Goal: Information Seeking & Learning: Learn about a topic

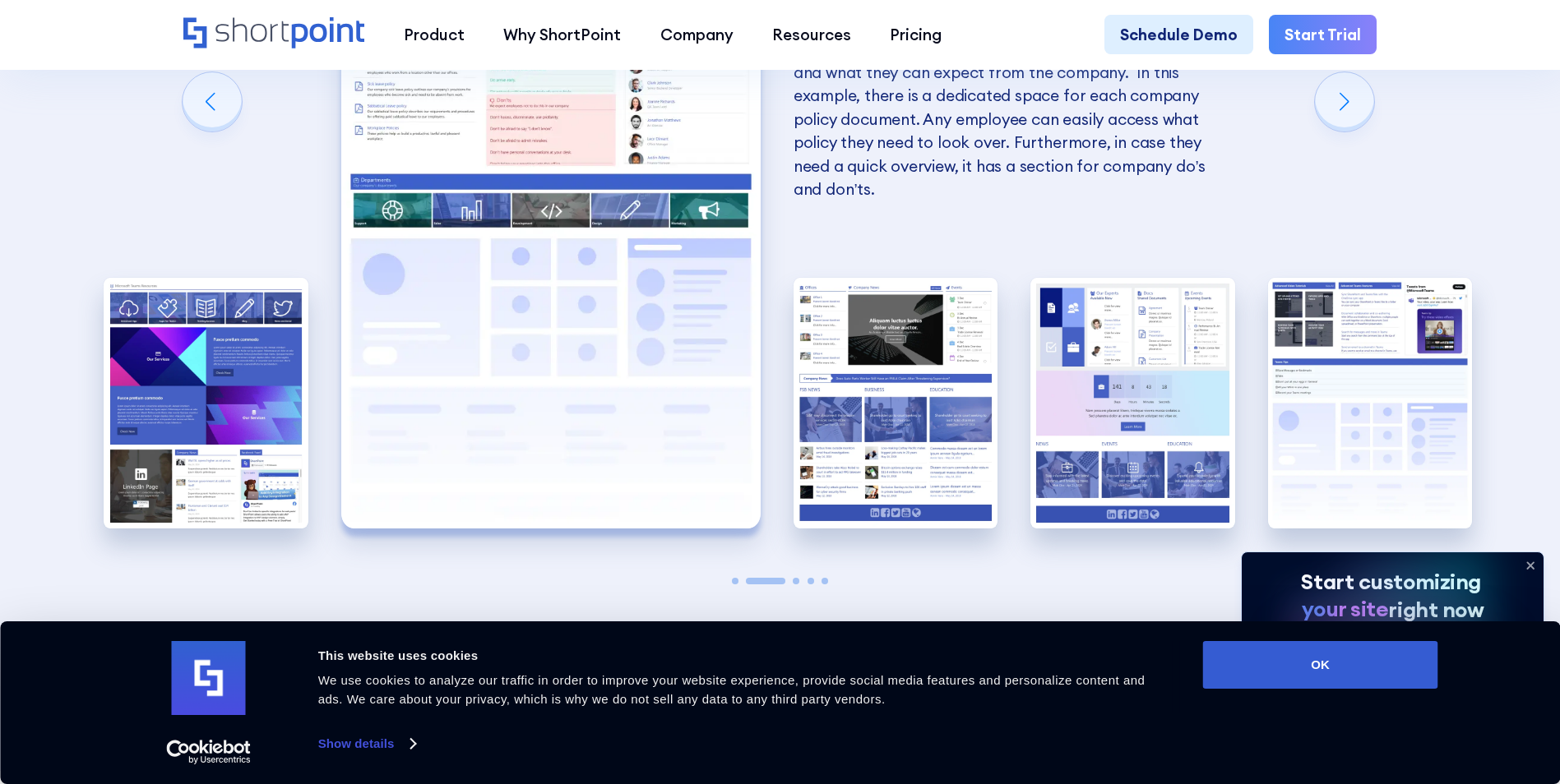
scroll to position [3533, 0]
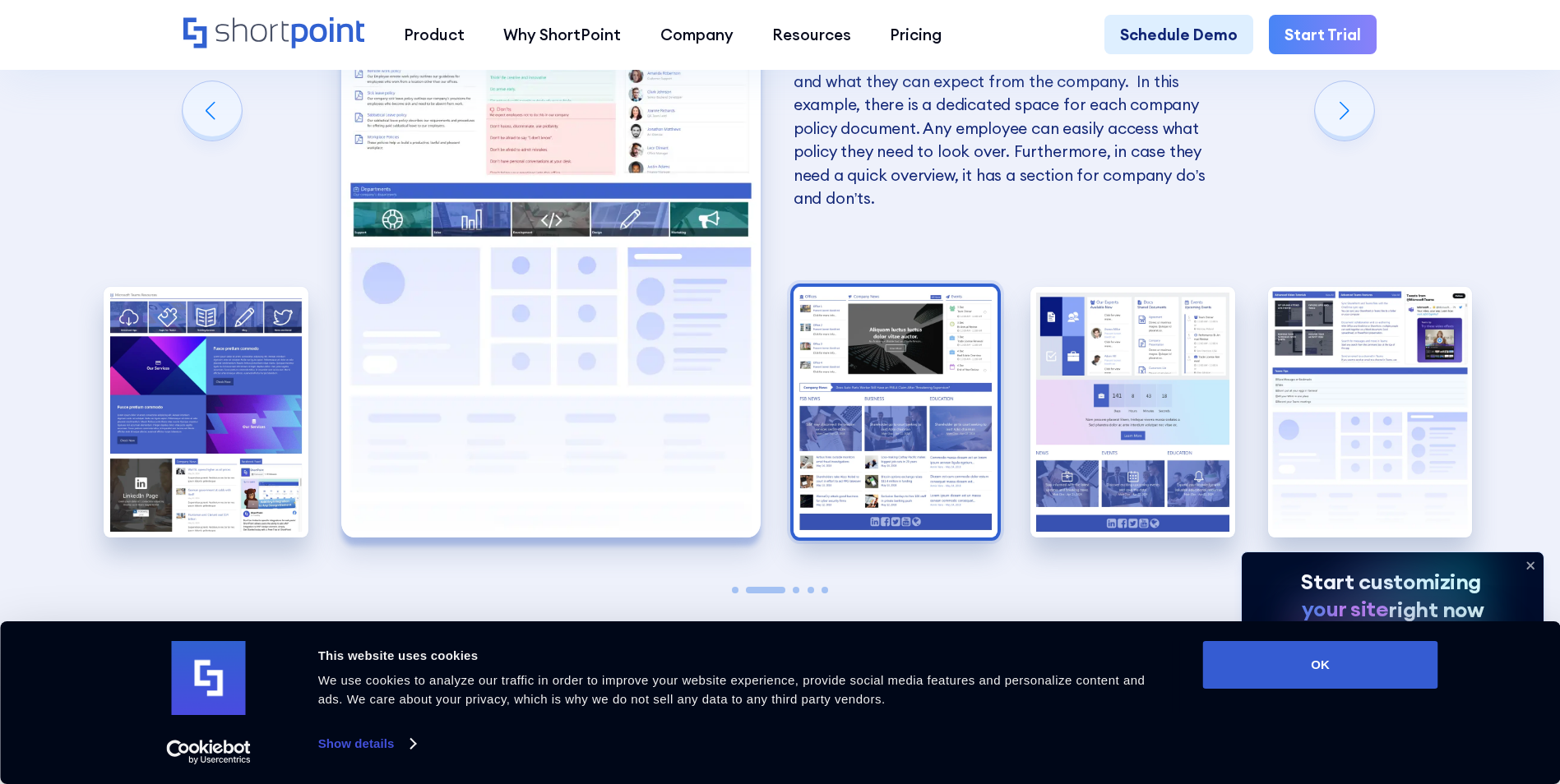
click at [970, 349] on img "3 / 5" at bounding box center [896, 412] width 205 height 250
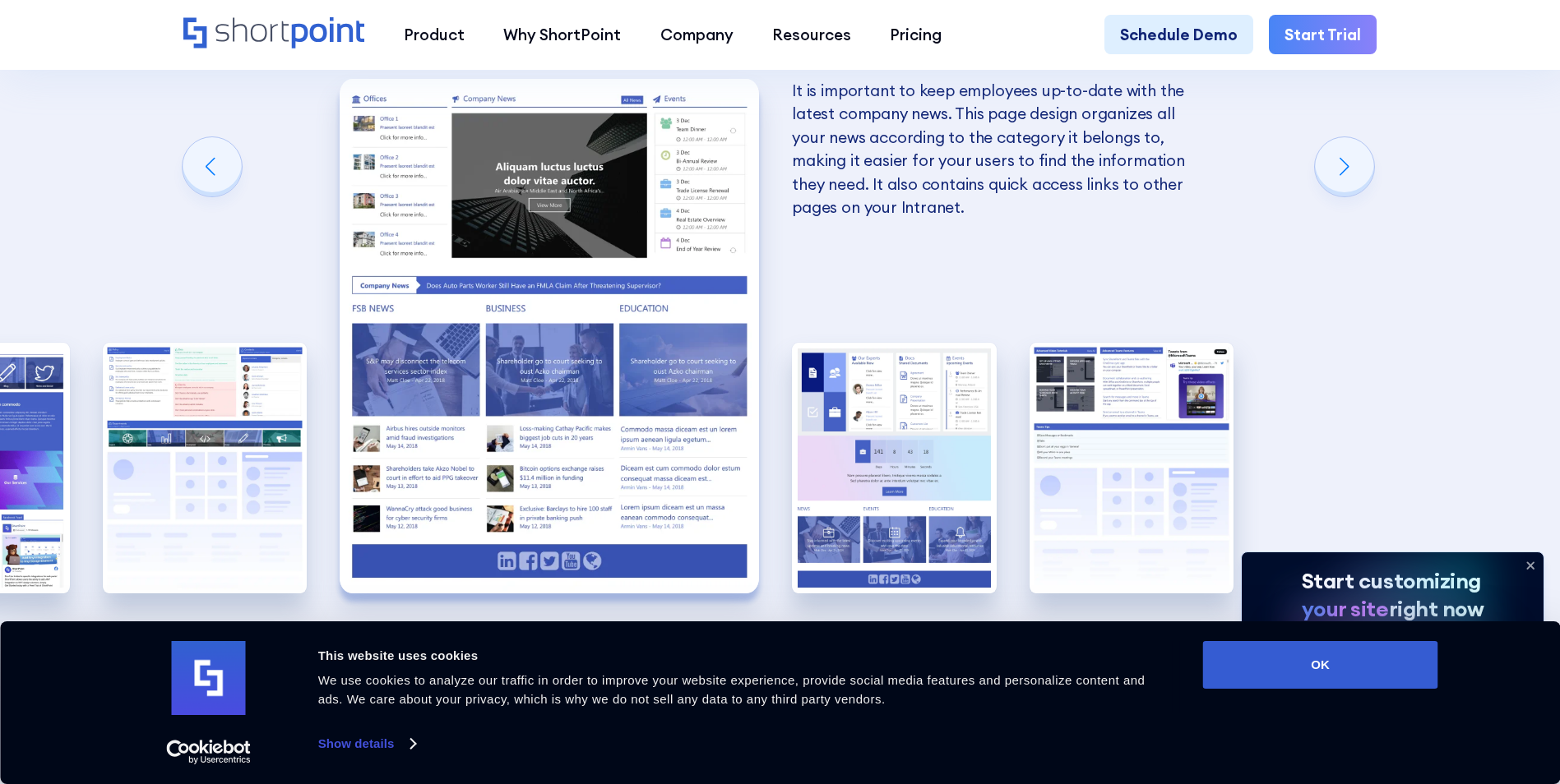
scroll to position [3451, 0]
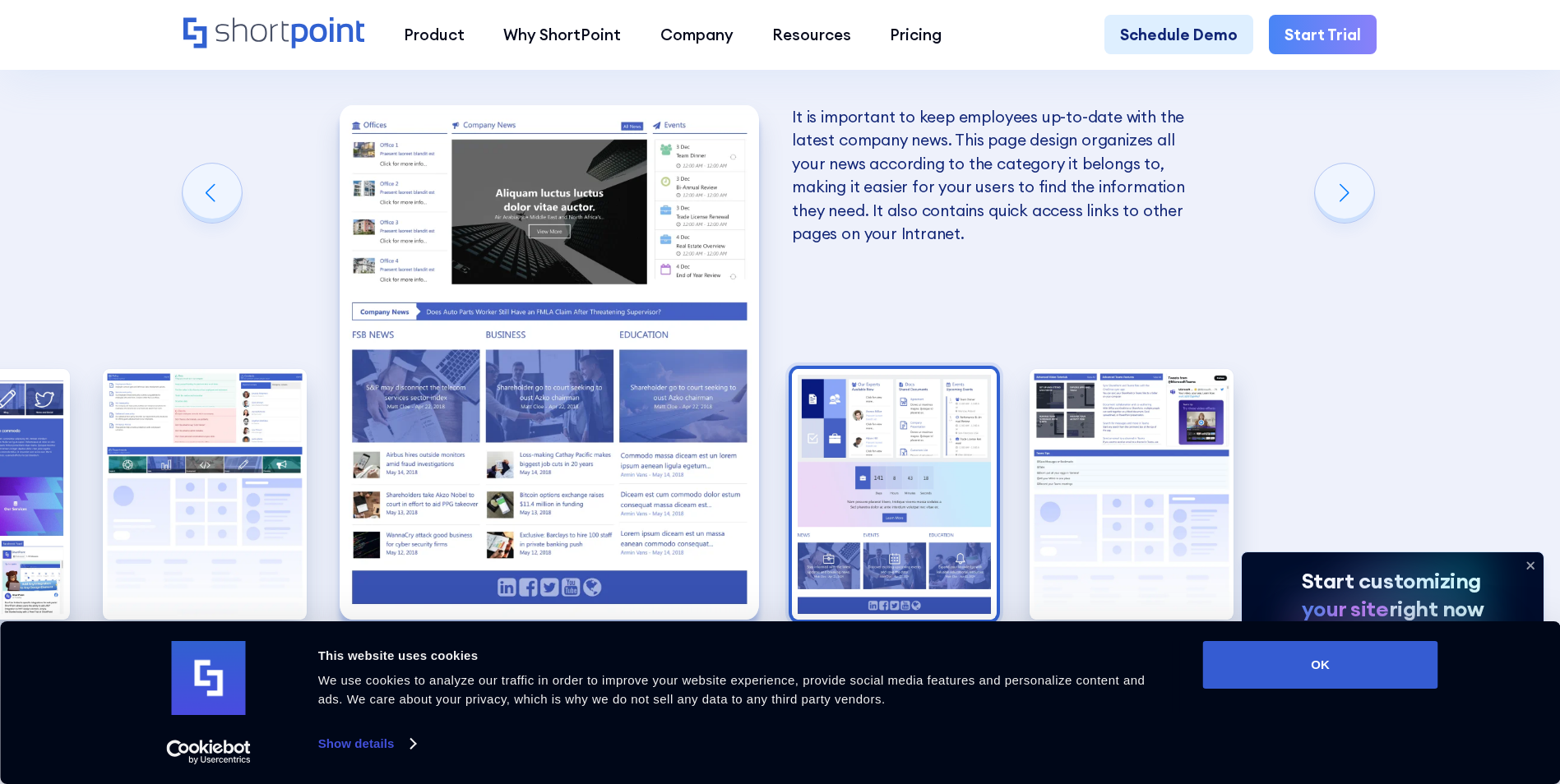
click at [888, 426] on img "4 / 5" at bounding box center [894, 494] width 205 height 250
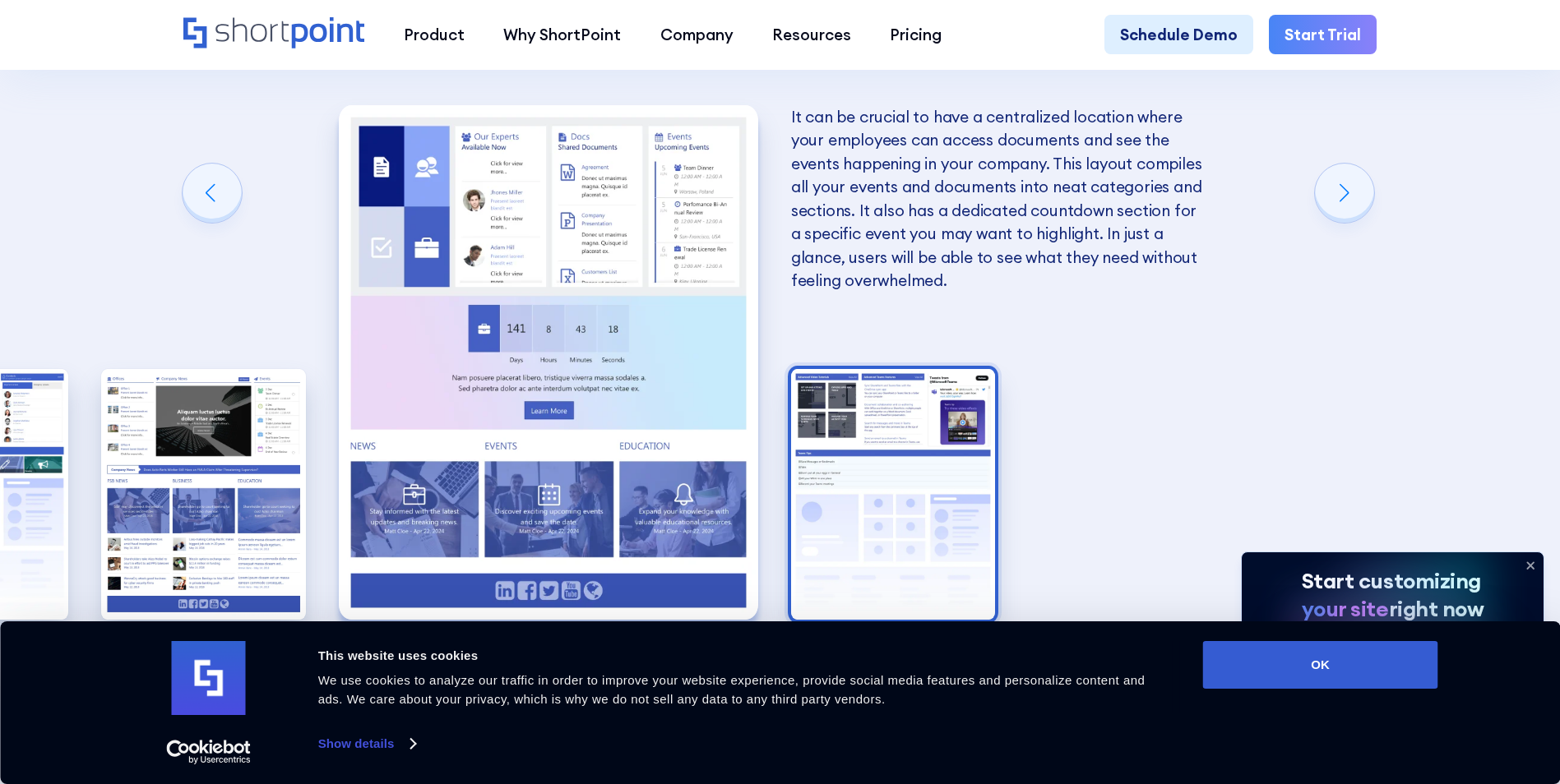
click at [914, 548] on img "5 / 5" at bounding box center [893, 494] width 205 height 250
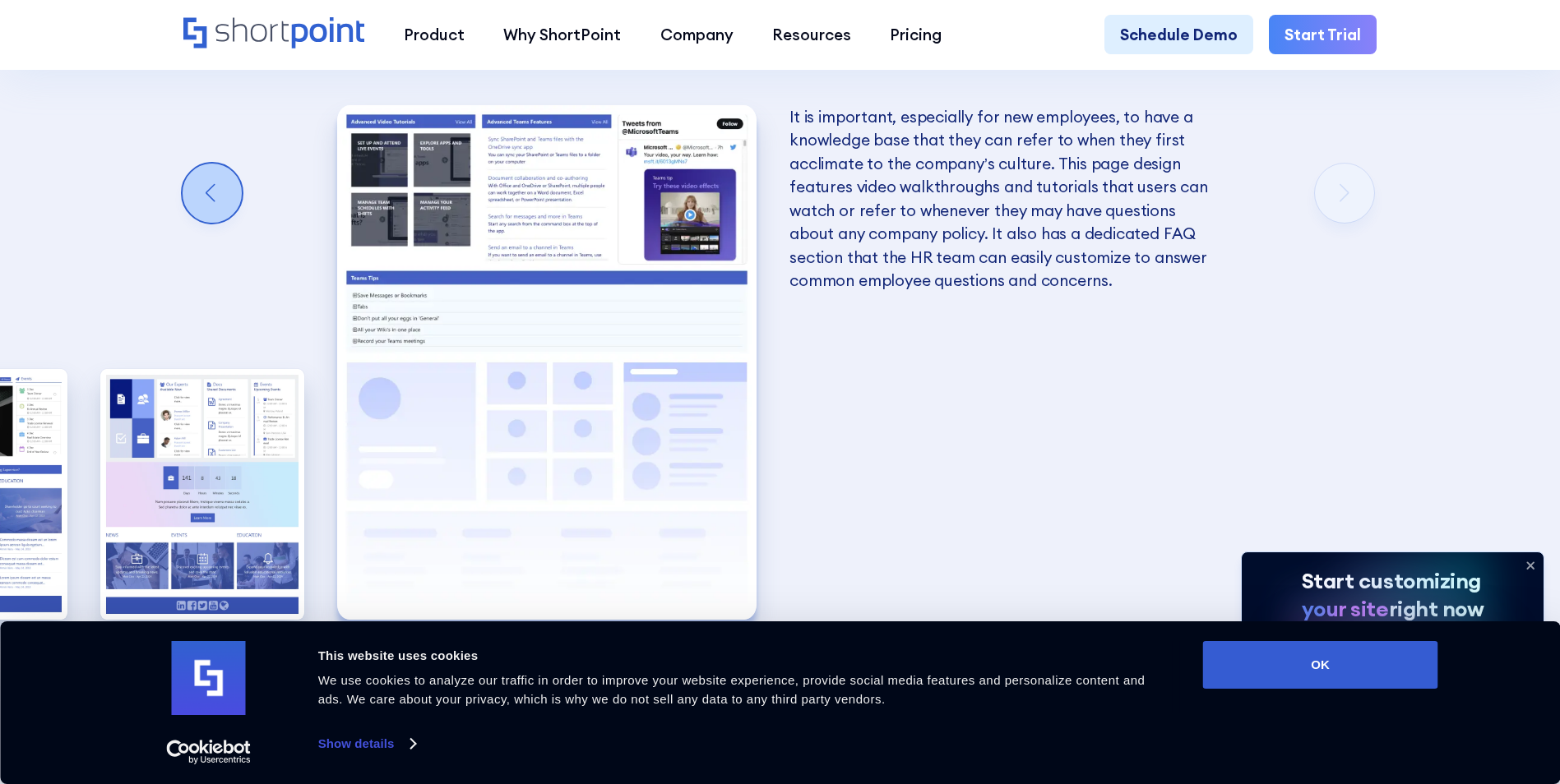
click at [194, 216] on div "Previous slide" at bounding box center [212, 193] width 59 height 59
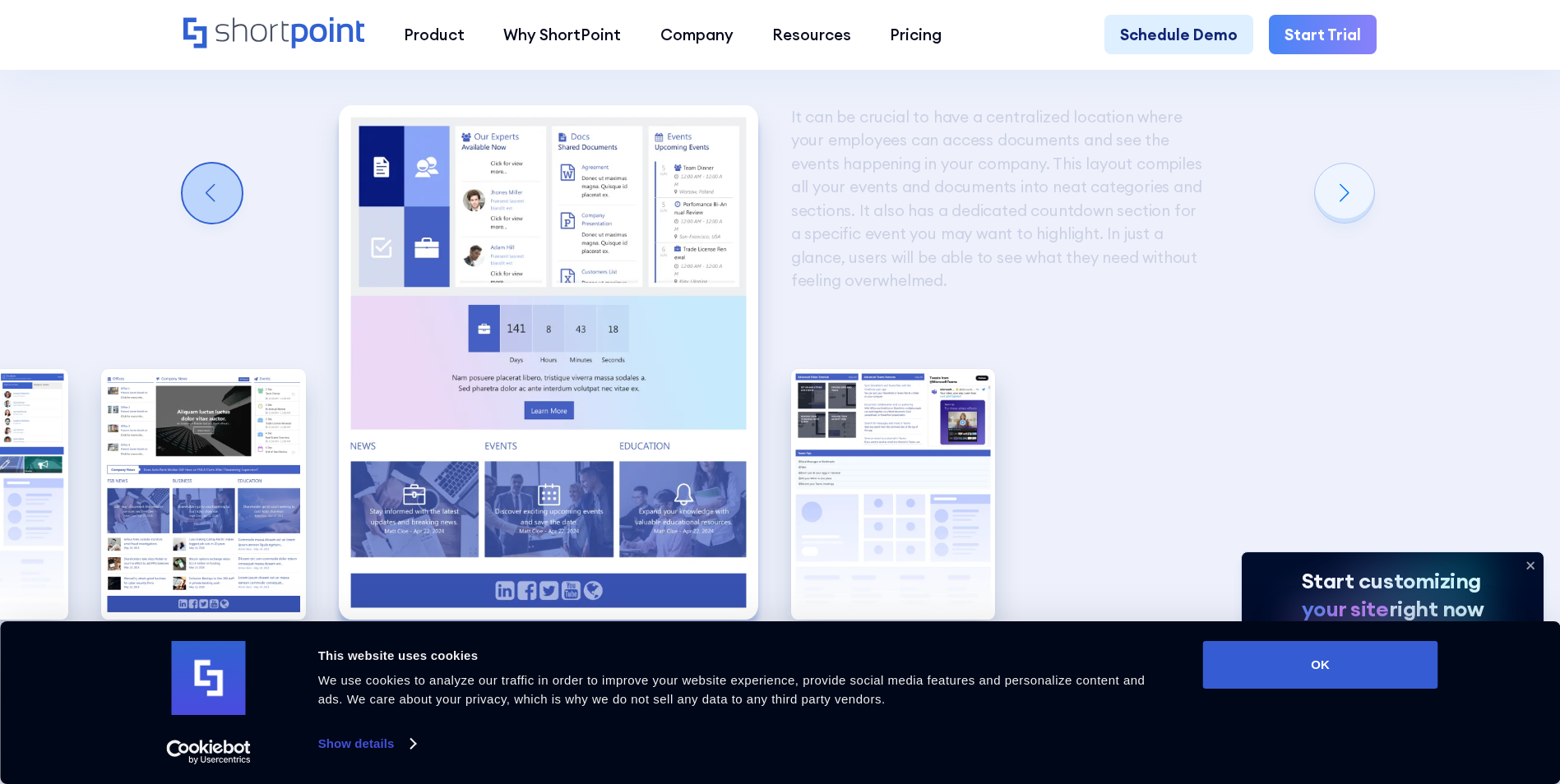
click at [207, 215] on div "Previous slide" at bounding box center [212, 193] width 59 height 59
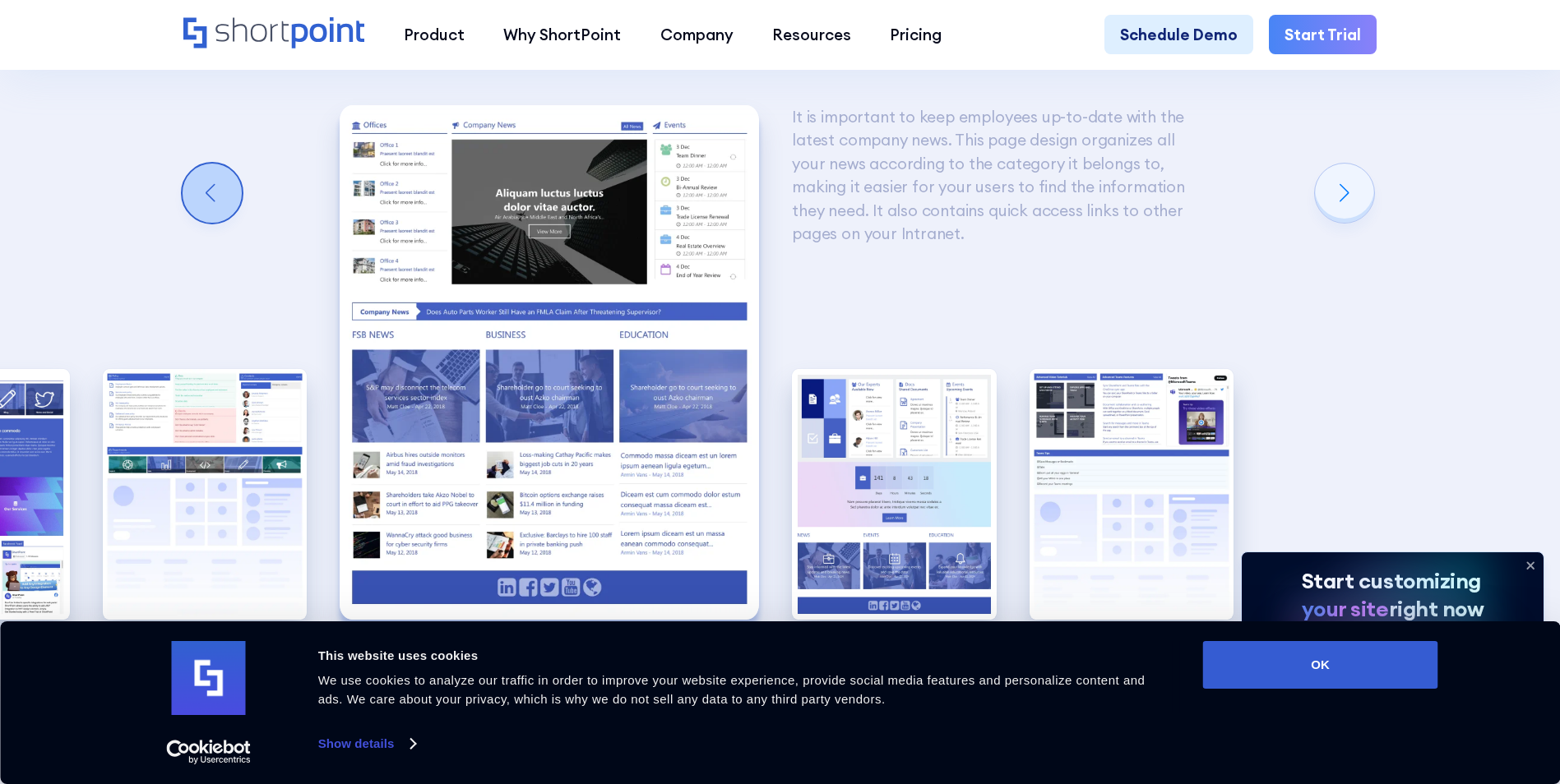
click at [207, 215] on div "Previous slide" at bounding box center [212, 193] width 59 height 59
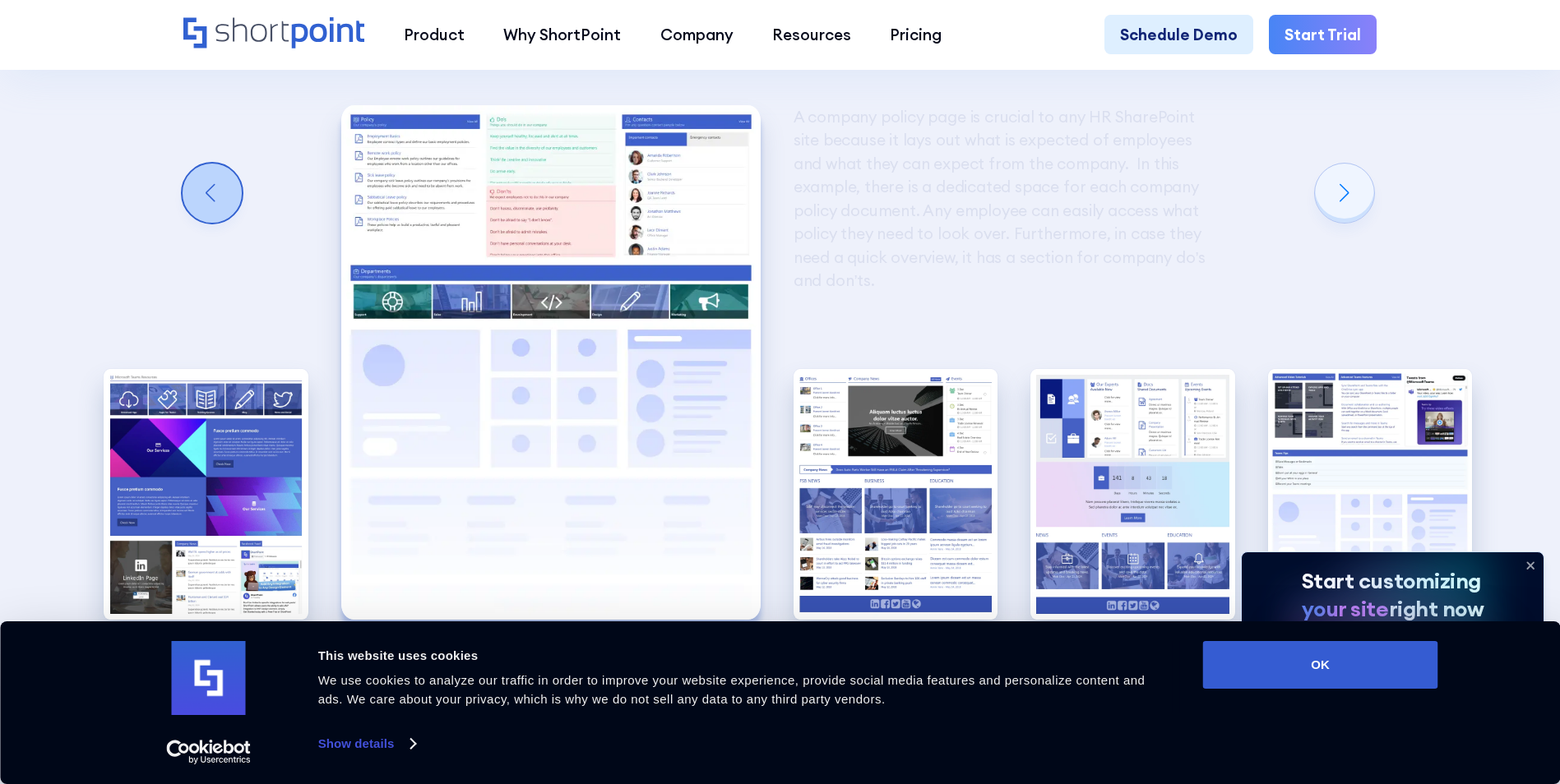
click at [207, 215] on div "Previous slide" at bounding box center [212, 193] width 59 height 59
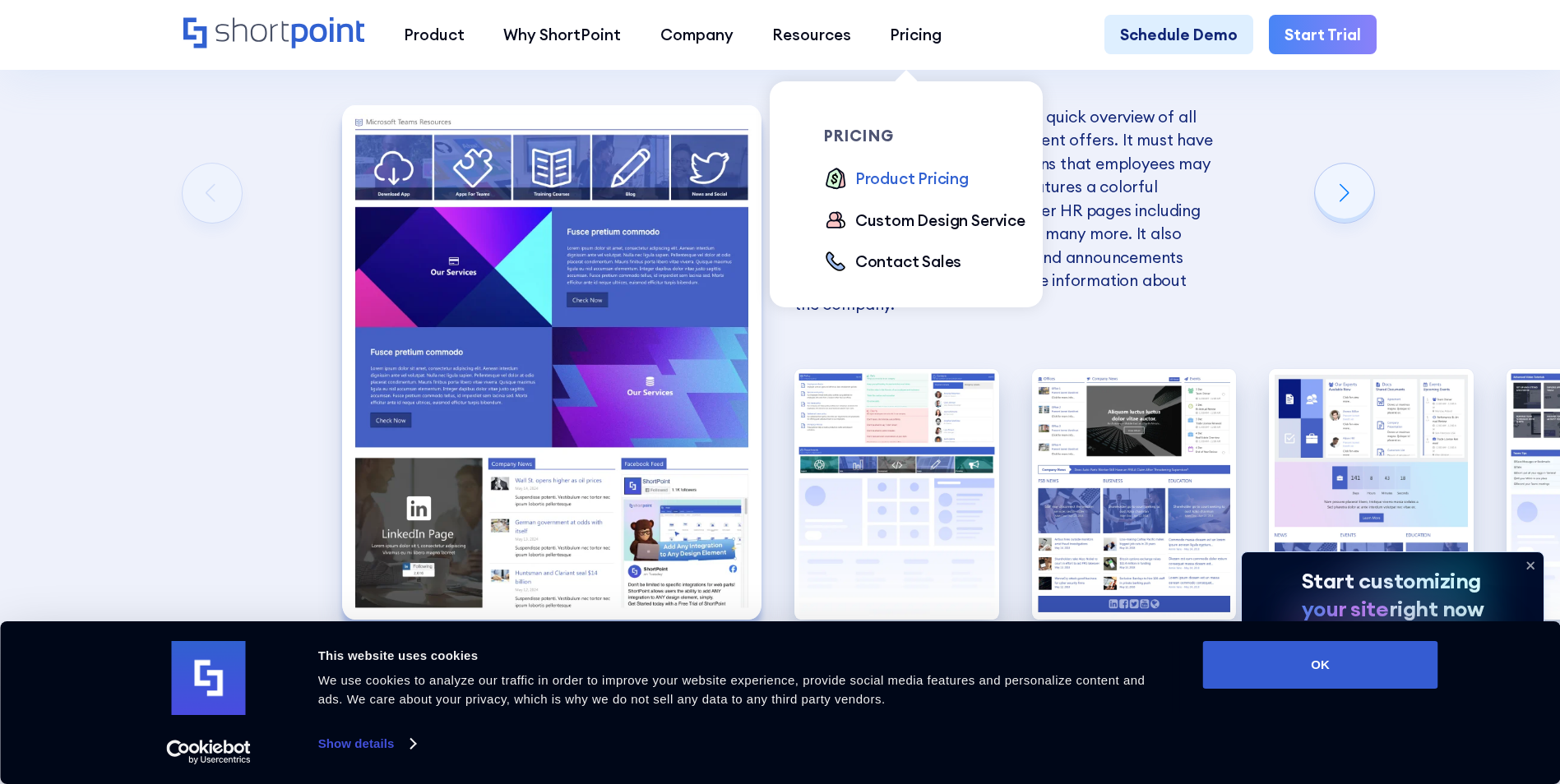
click at [909, 175] on div "Product Pricing" at bounding box center [911, 178] width 113 height 23
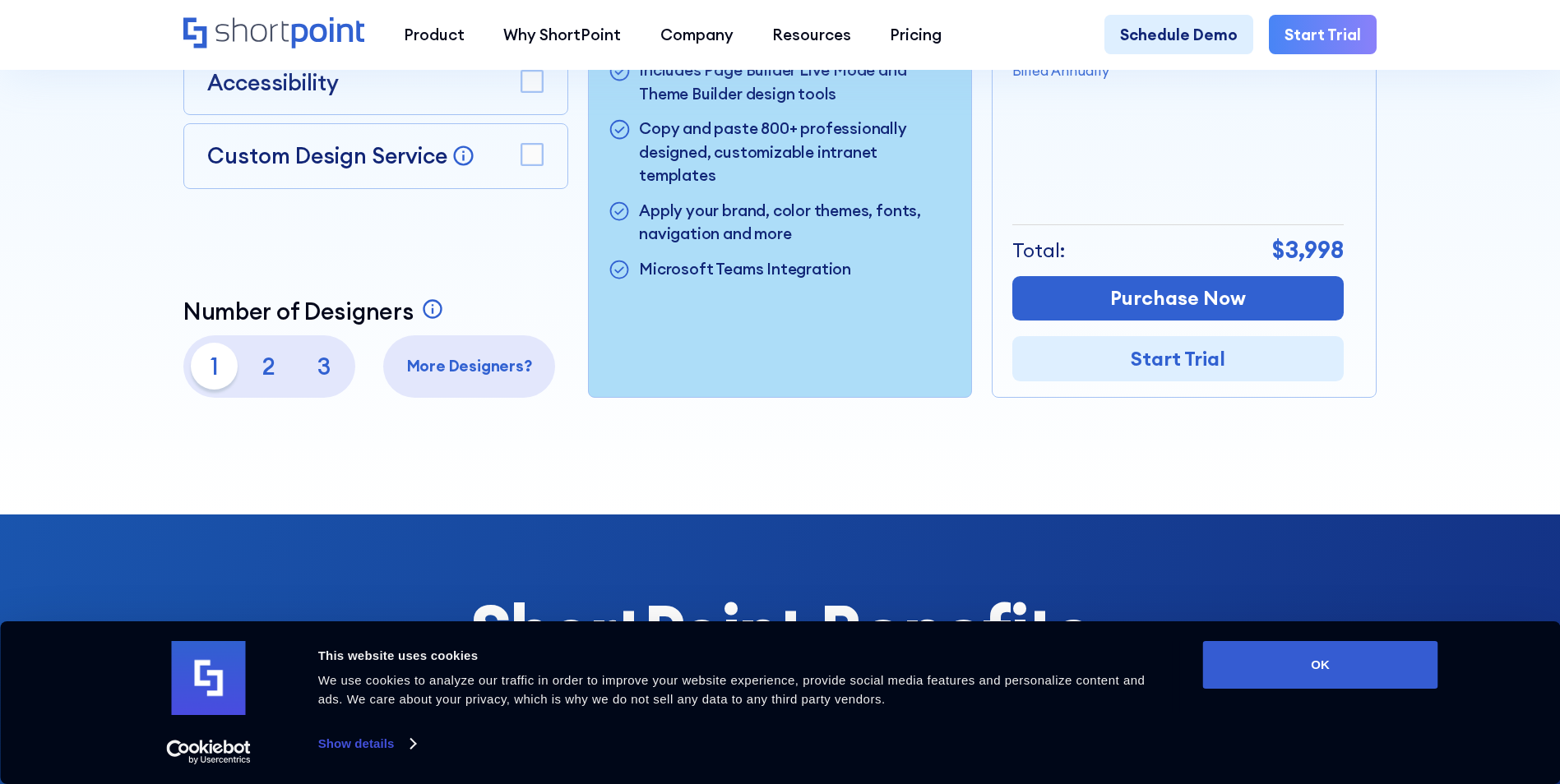
scroll to position [657, 0]
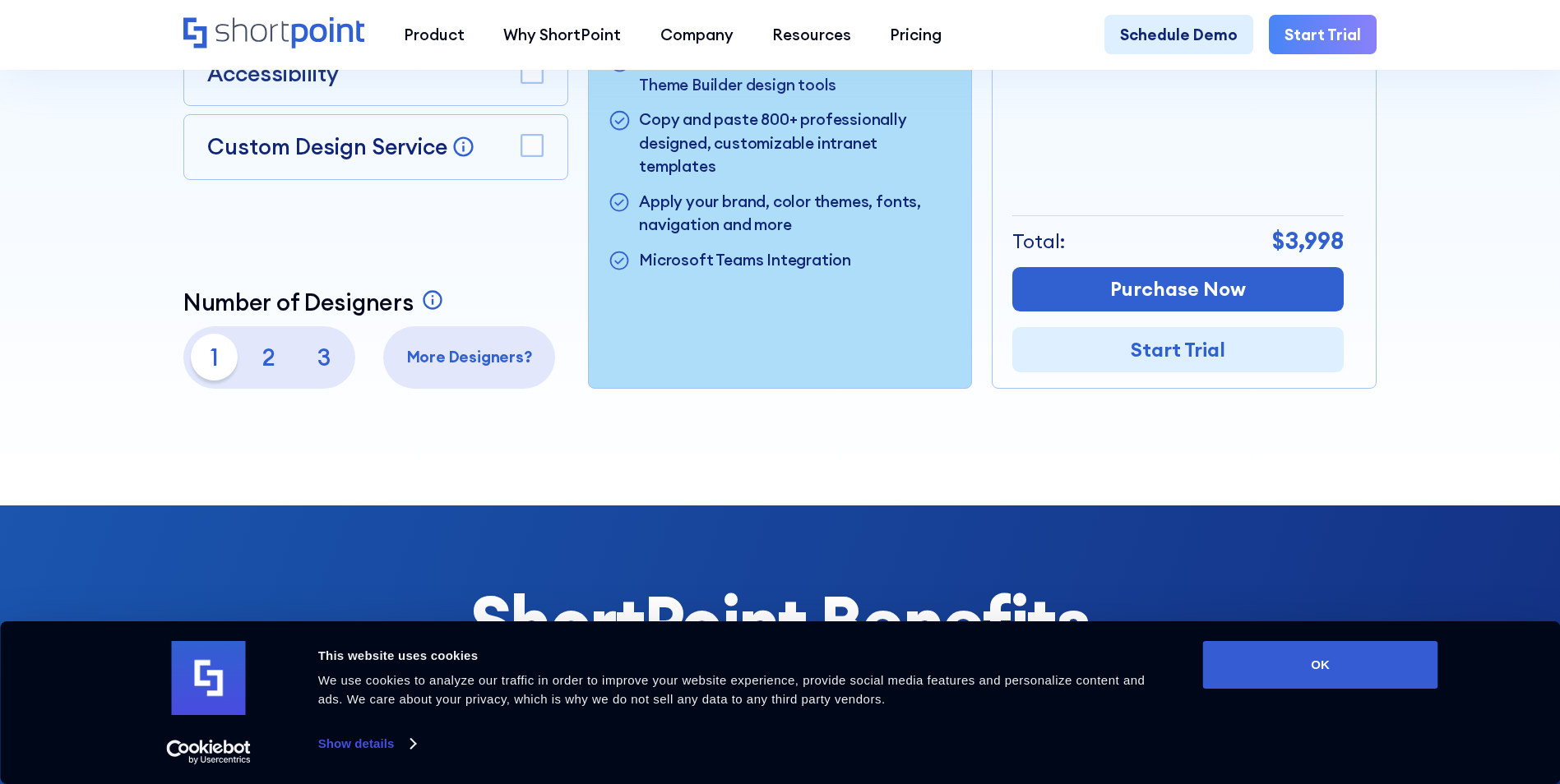
click at [314, 363] on p "3" at bounding box center [324, 356] width 47 height 47
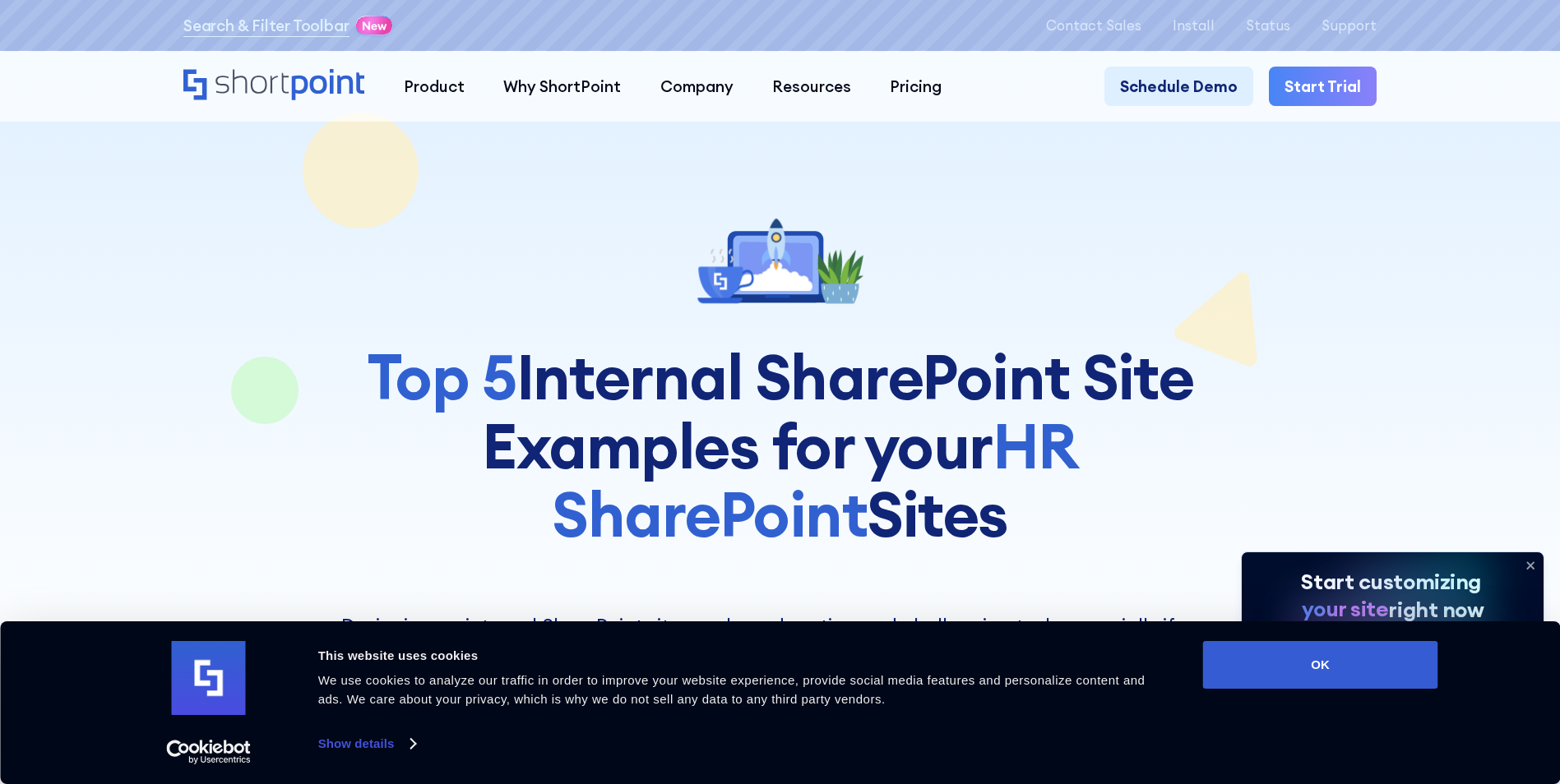
click at [1449, 247] on div at bounding box center [780, 469] width 1560 height 938
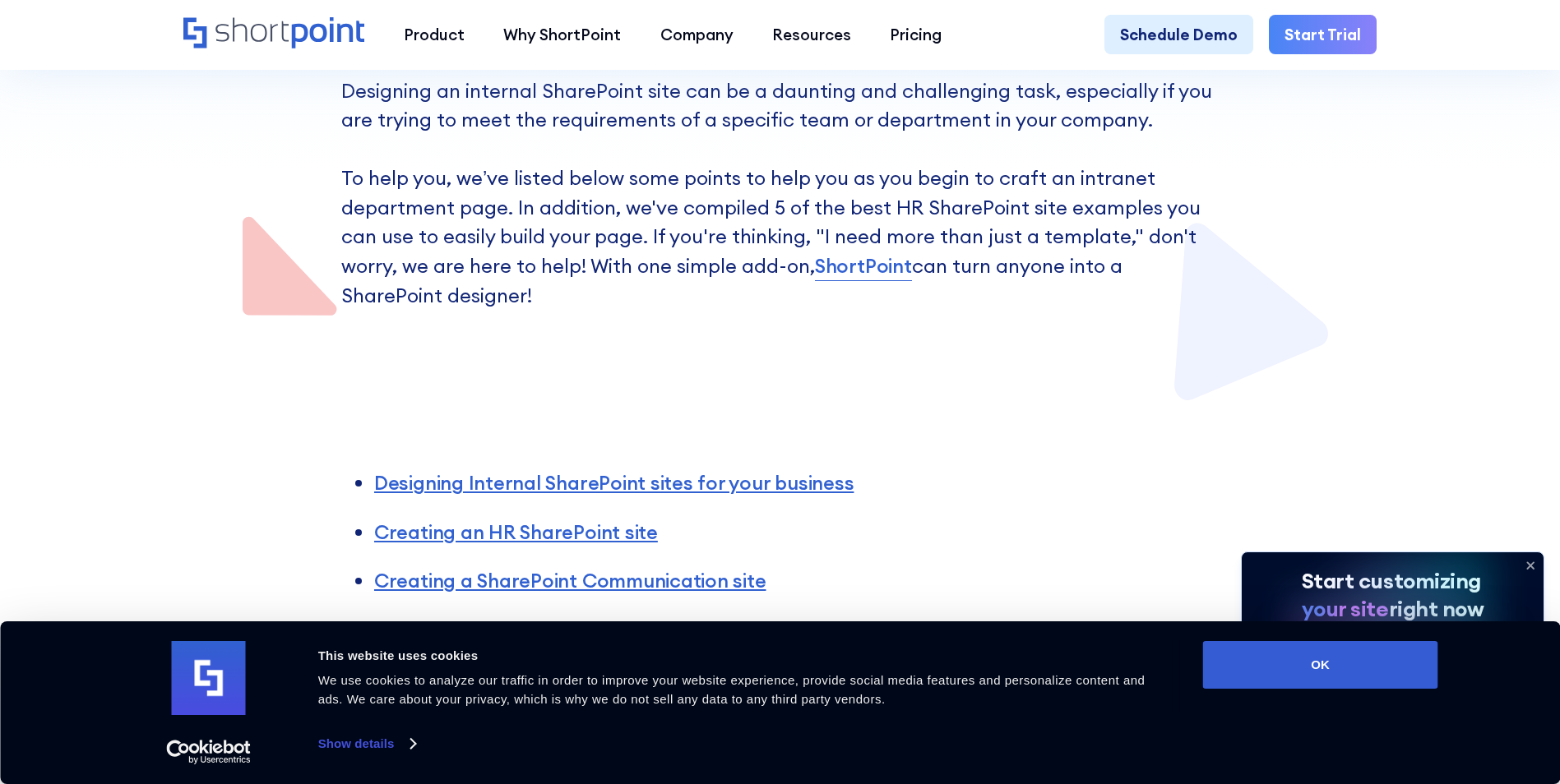
scroll to position [821, 0]
